Goal: Task Accomplishment & Management: Use online tool/utility

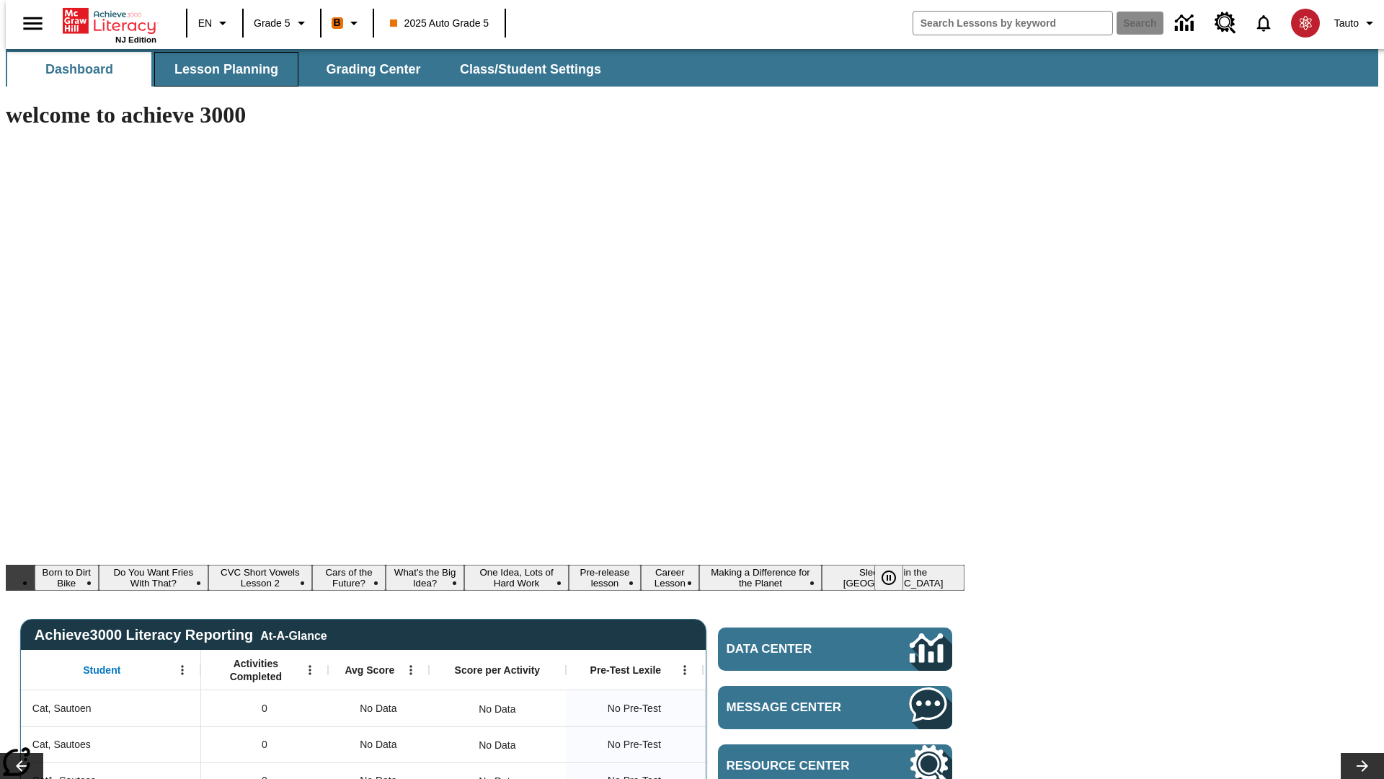
click at [221, 69] on span "Lesson Planning" at bounding box center [226, 69] width 104 height 17
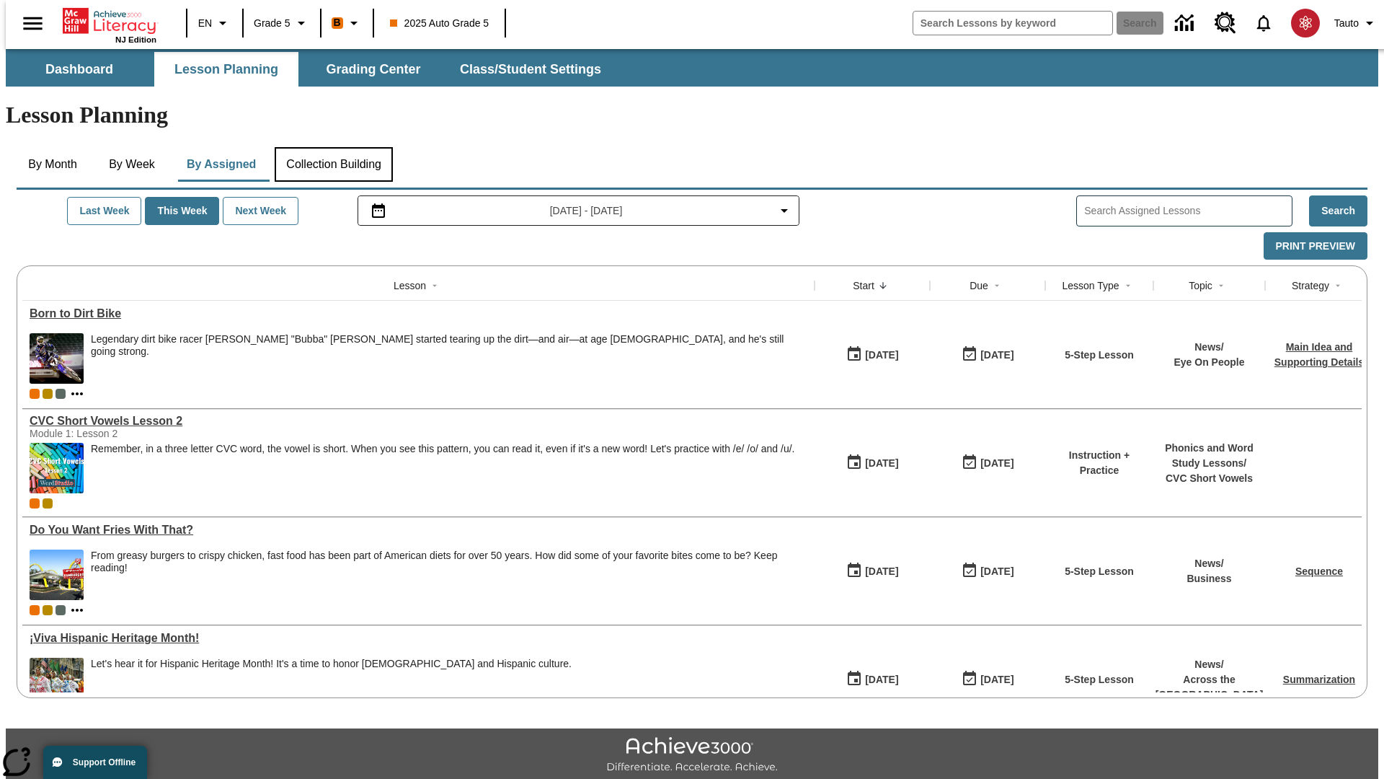
click at [333, 147] on button "Collection Building" at bounding box center [334, 164] width 118 height 35
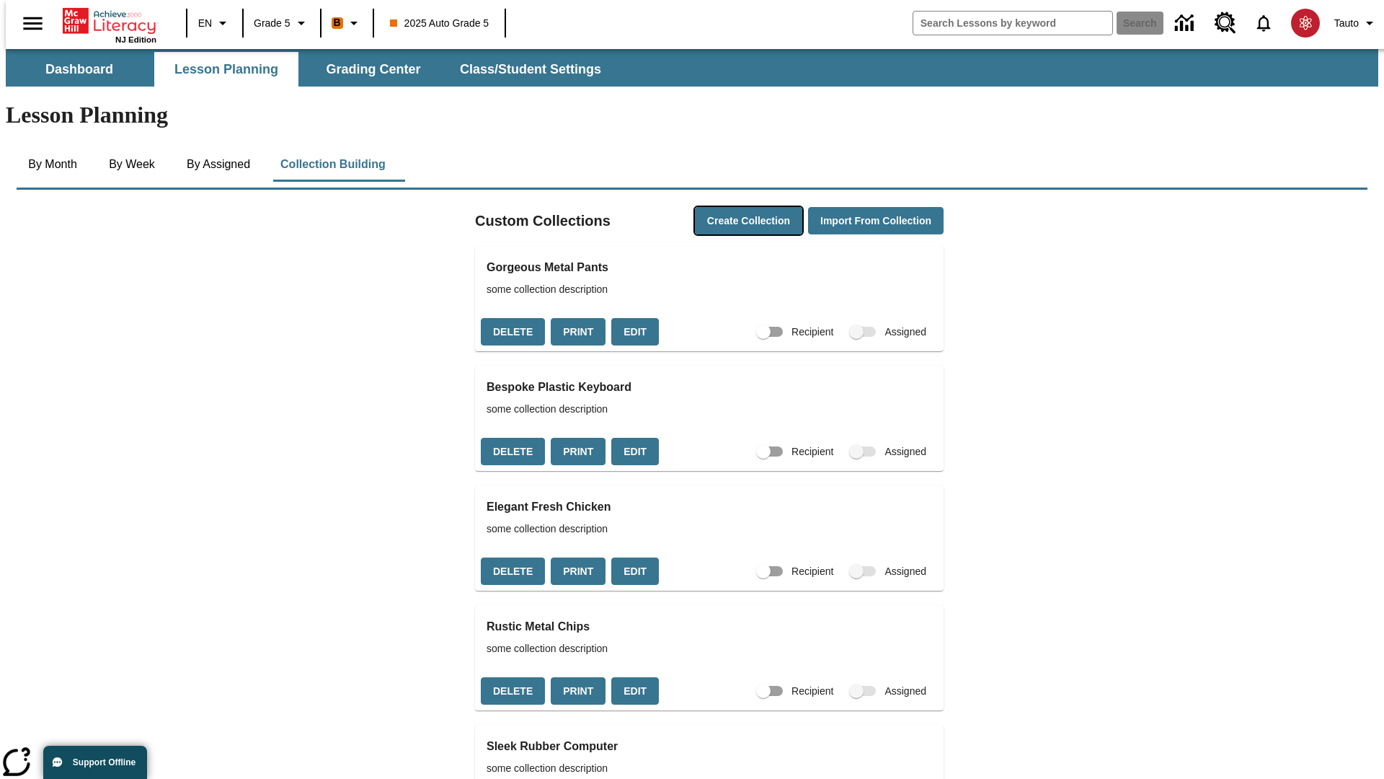
click at [721, 207] on button "Create Collection" at bounding box center [748, 221] width 107 height 28
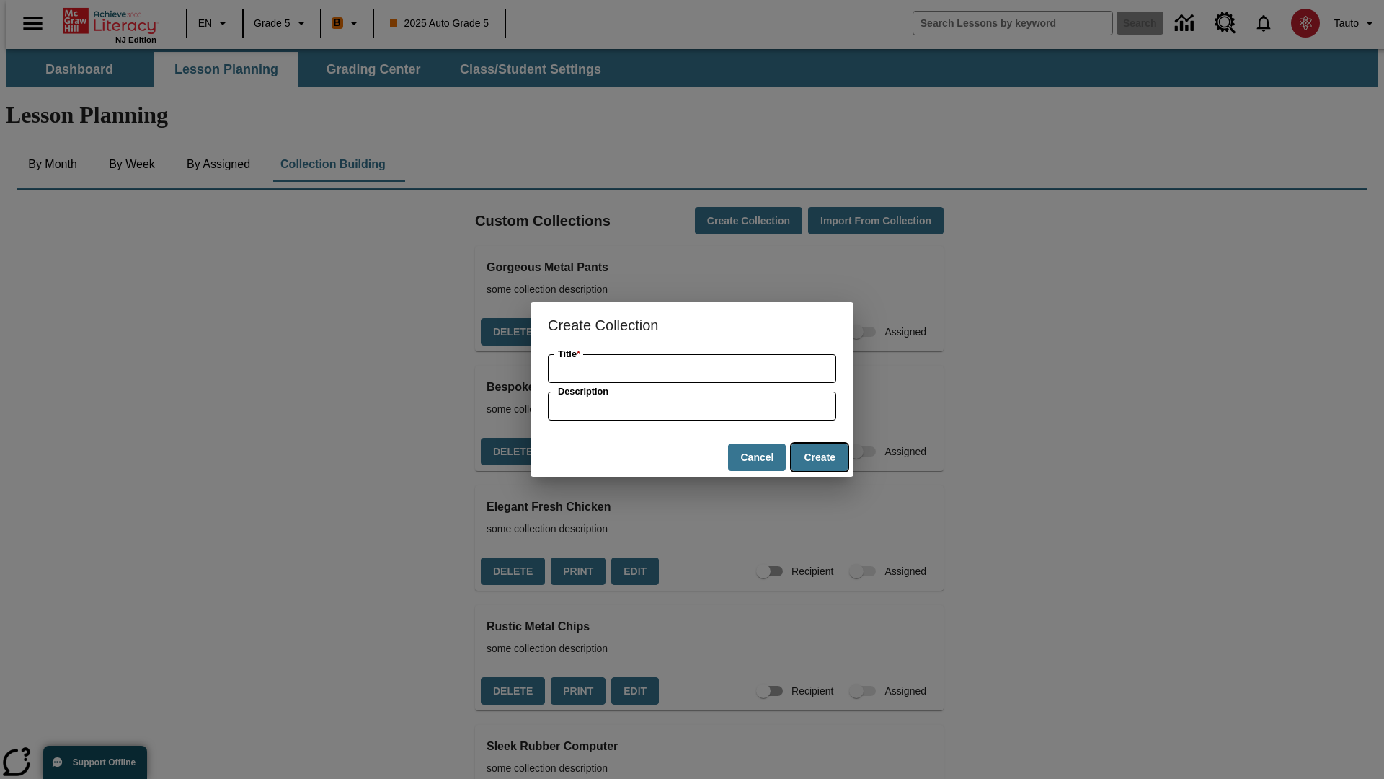
click at [819, 457] on button "Create" at bounding box center [820, 457] width 56 height 28
type input "Licensed Concrete Shirt"
type input "some collection description"
click at [819, 457] on button "Create" at bounding box center [820, 457] width 56 height 28
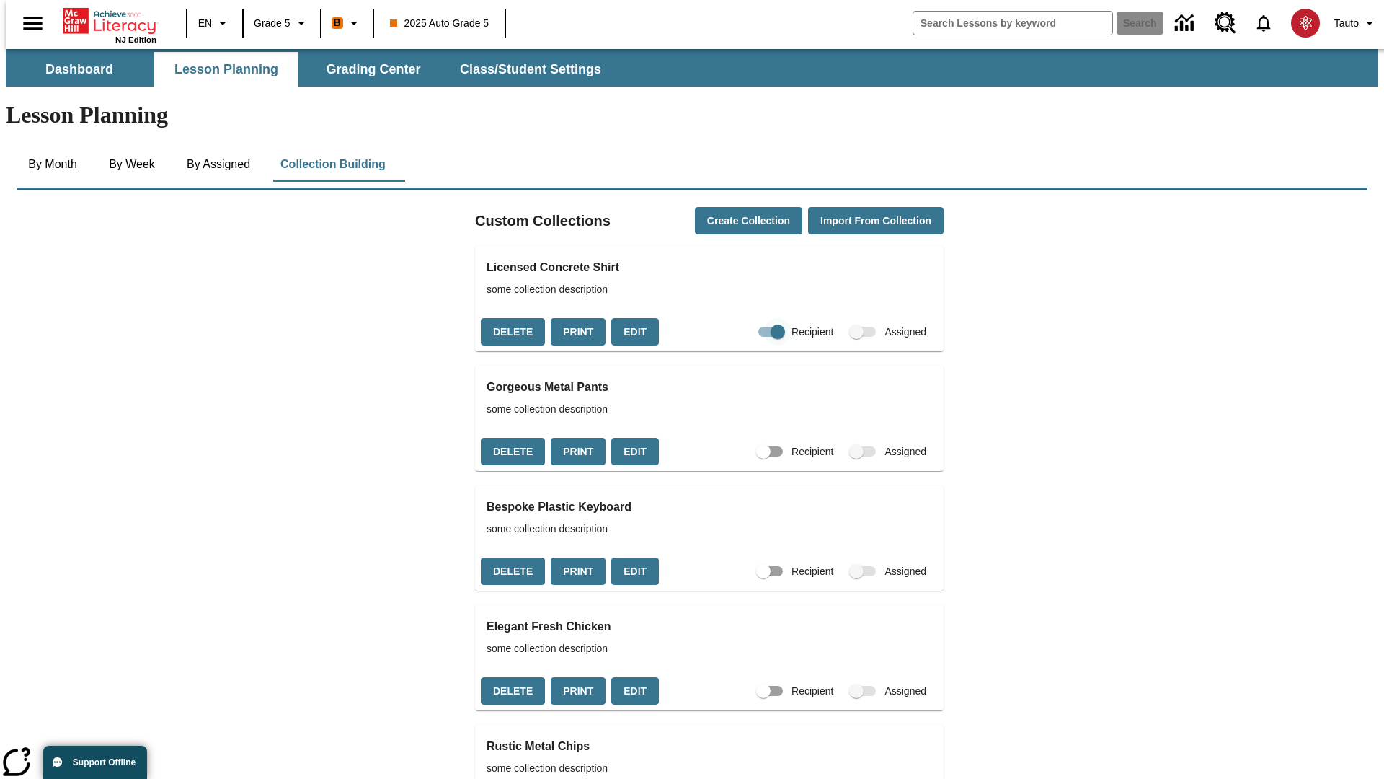
click at [749, 318] on input "Recipient" at bounding box center [778, 331] width 82 height 27
checkbox input "false"
click at [511, 318] on button "Delete" at bounding box center [513, 332] width 64 height 28
click at [574, 318] on button "Print" at bounding box center [578, 332] width 55 height 28
